Goal: Register for event/course

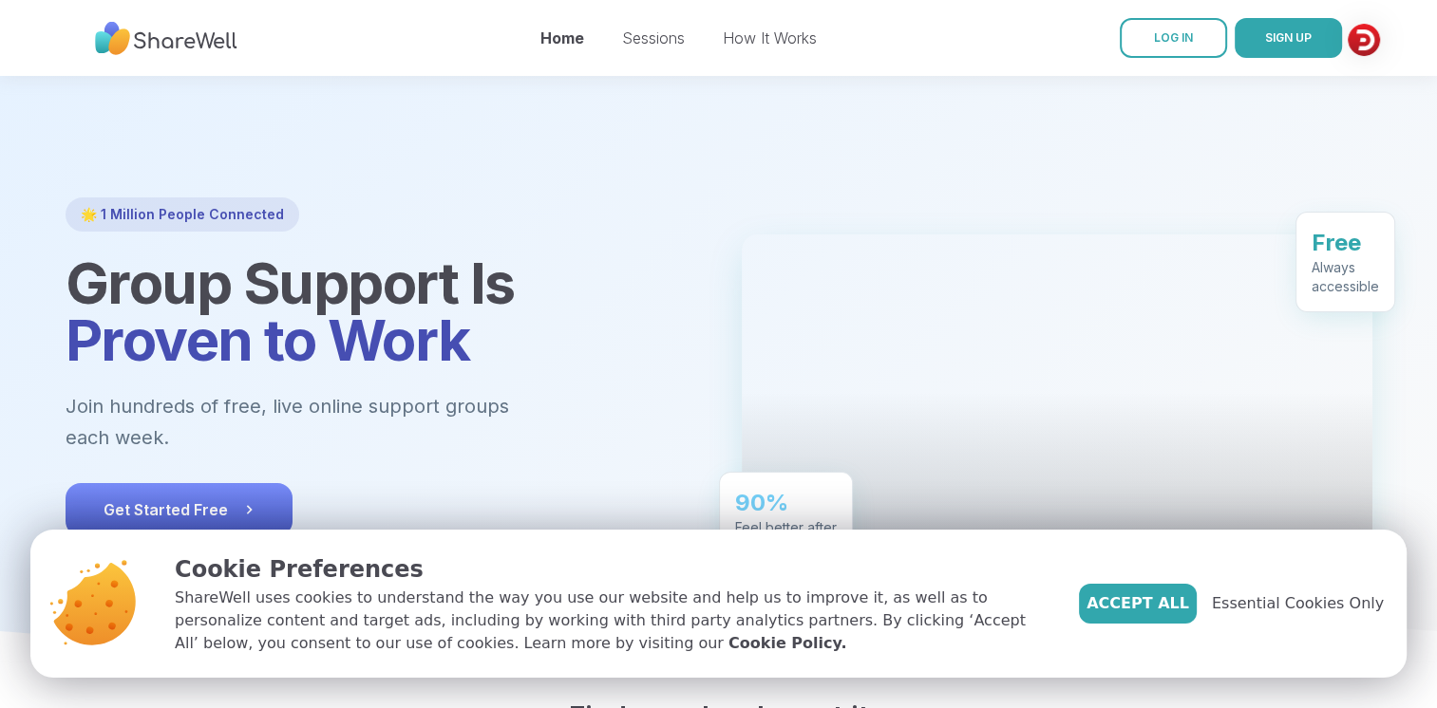
click at [249, 500] on icon at bounding box center [248, 509] width 19 height 19
click at [665, 34] on link "Sessions" at bounding box center [653, 37] width 63 height 19
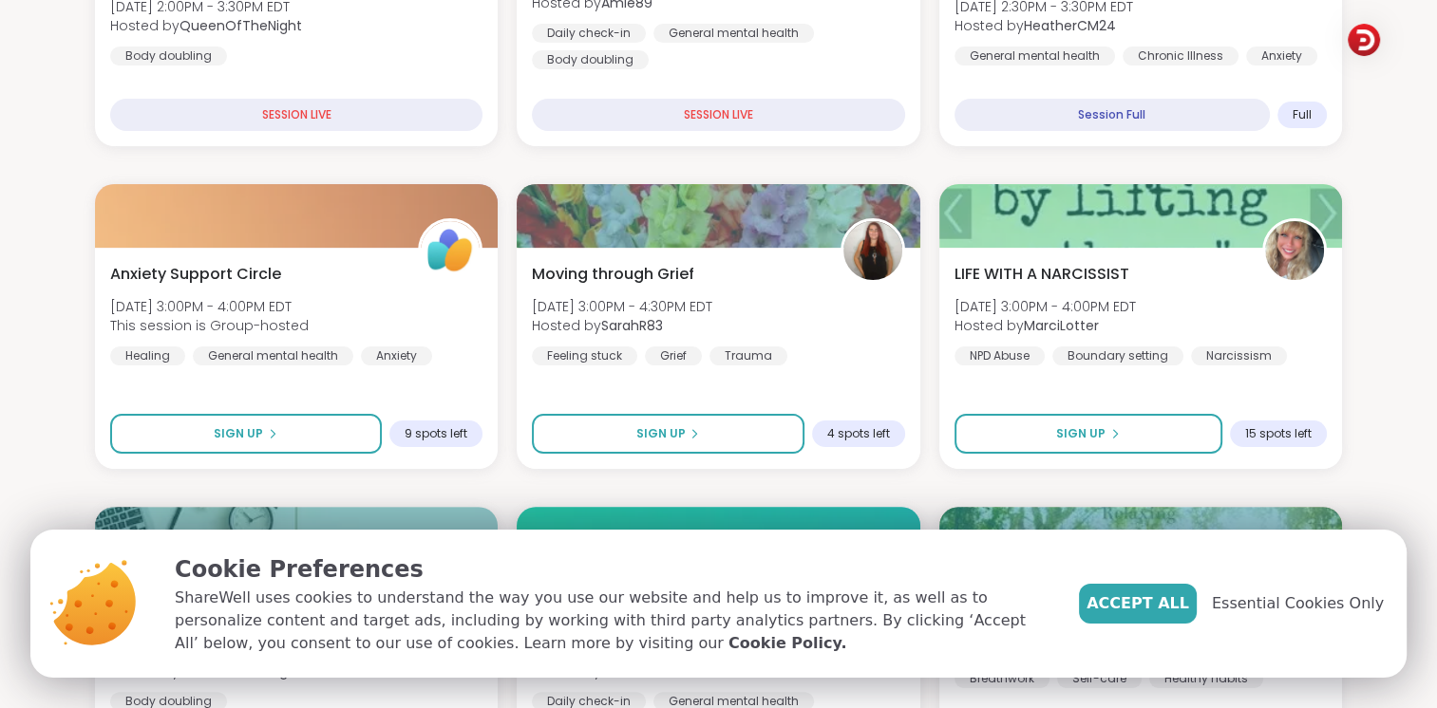
scroll to position [456, 0]
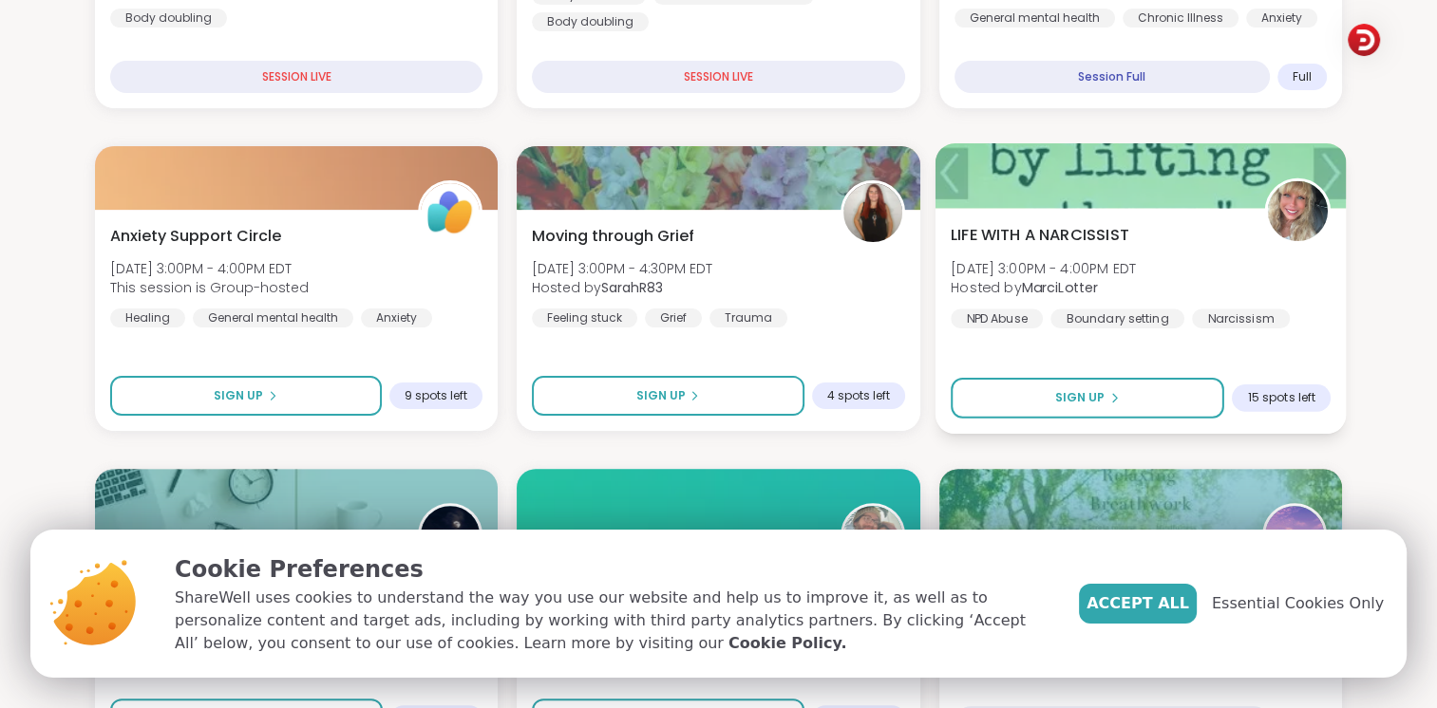
click at [1227, 319] on div "Narcissism" at bounding box center [1241, 318] width 98 height 19
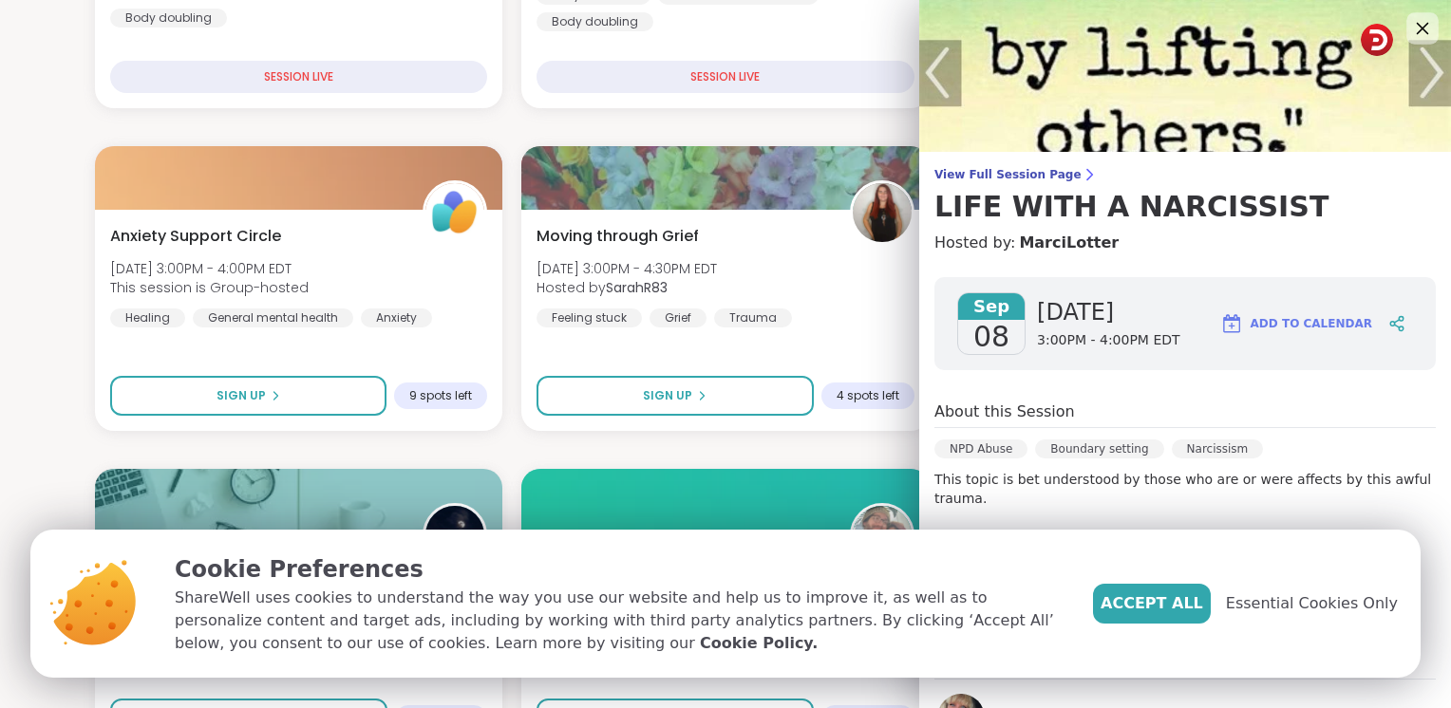
click at [1410, 21] on icon at bounding box center [1422, 28] width 24 height 24
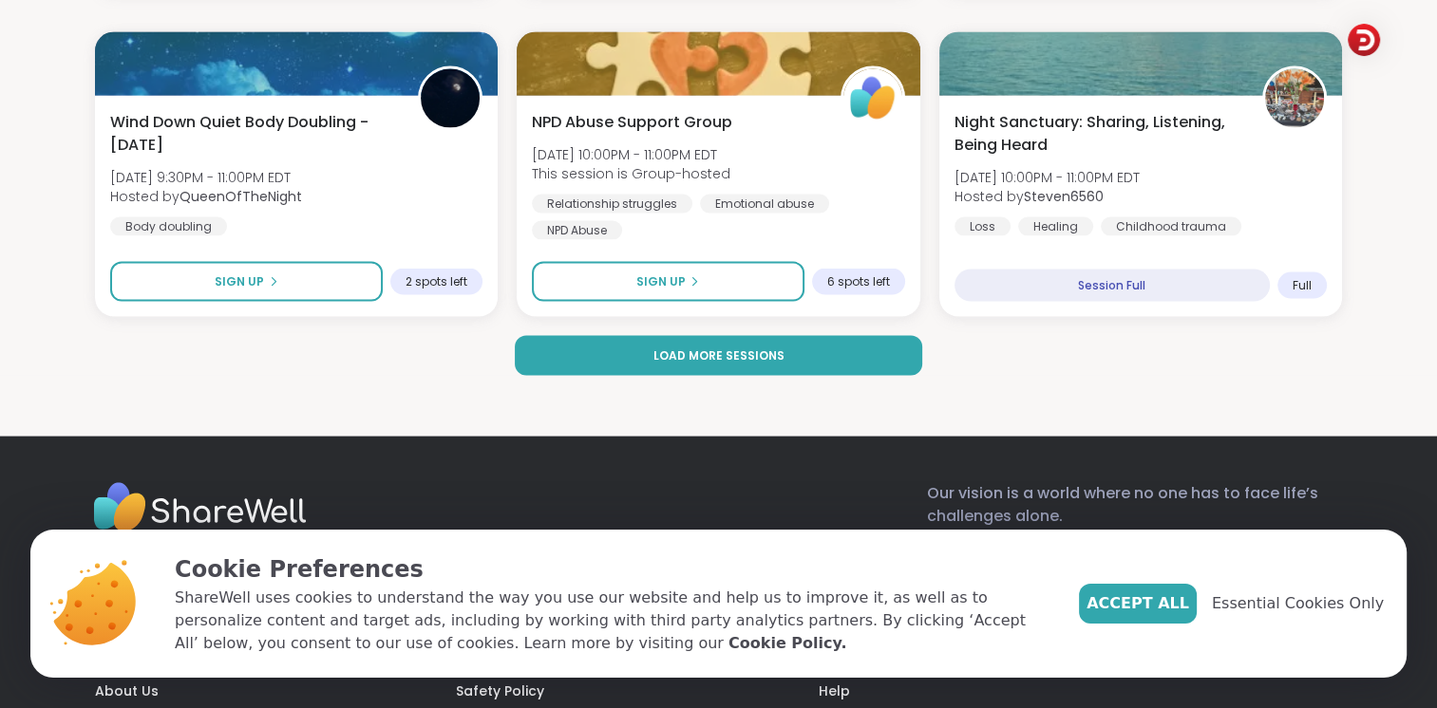
scroll to position [0, 0]
